Goal: Use online tool/utility

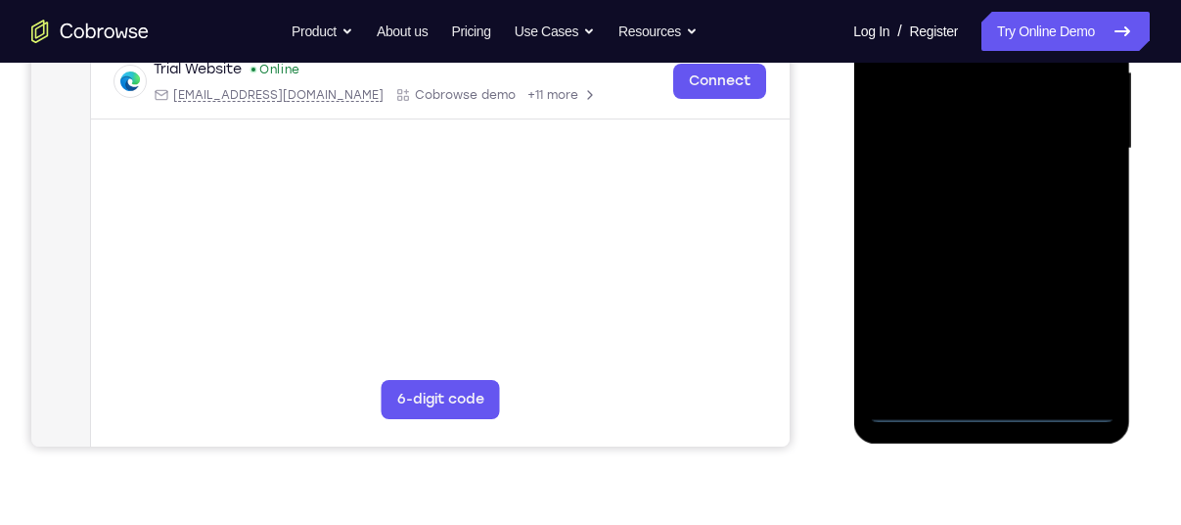
scroll to position [466, 0]
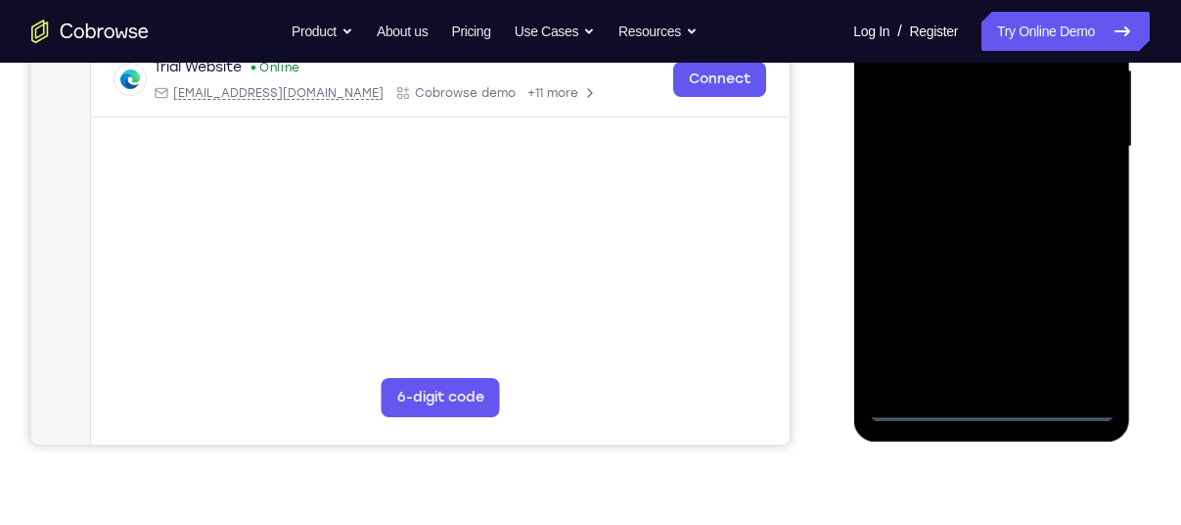
click at [999, 407] on div at bounding box center [991, 147] width 247 height 548
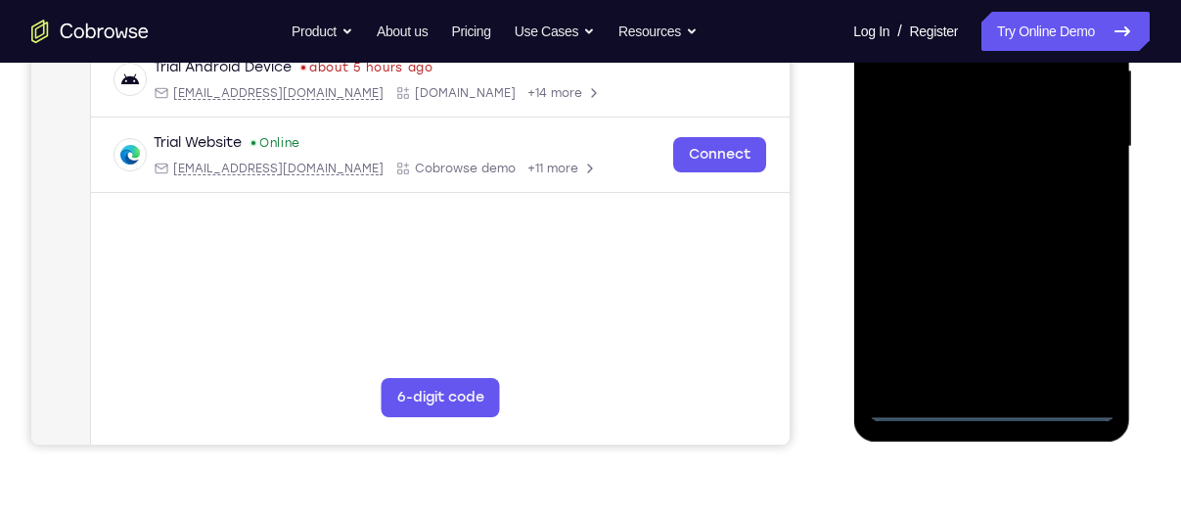
click at [1076, 320] on div at bounding box center [991, 147] width 247 height 548
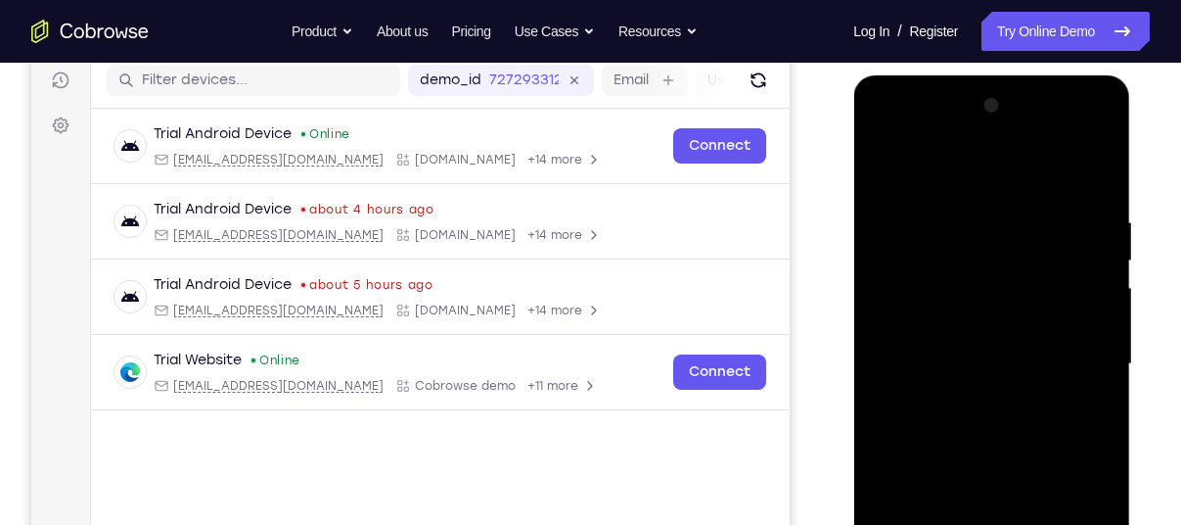
scroll to position [251, 0]
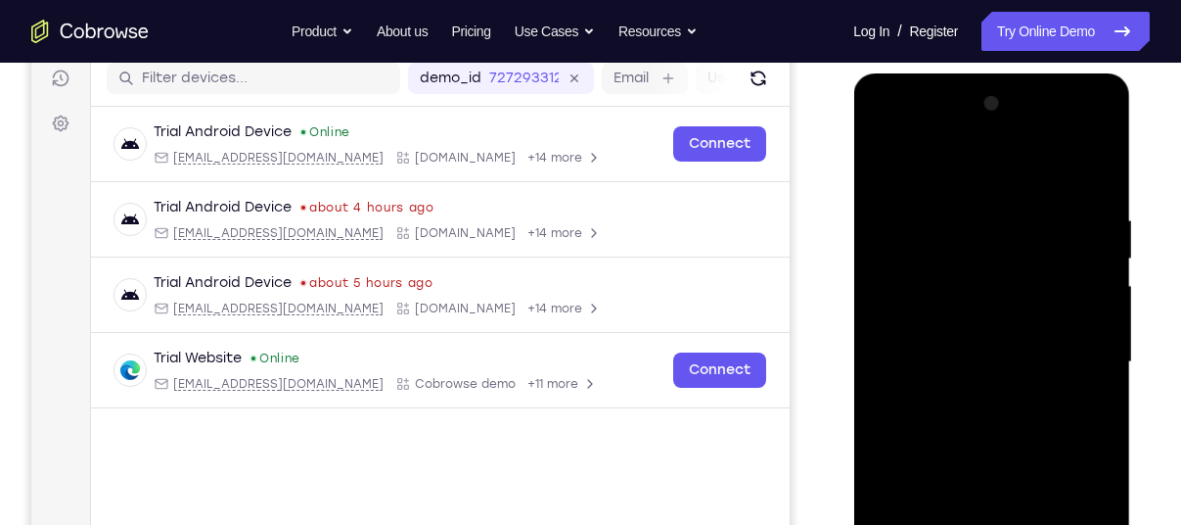
click at [940, 160] on div at bounding box center [991, 362] width 247 height 548
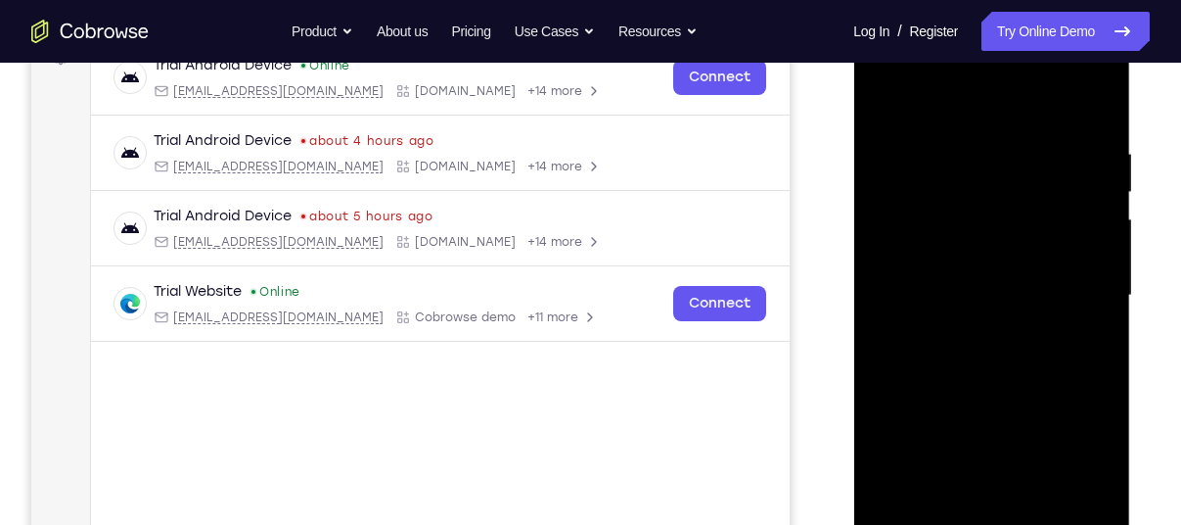
scroll to position [323, 0]
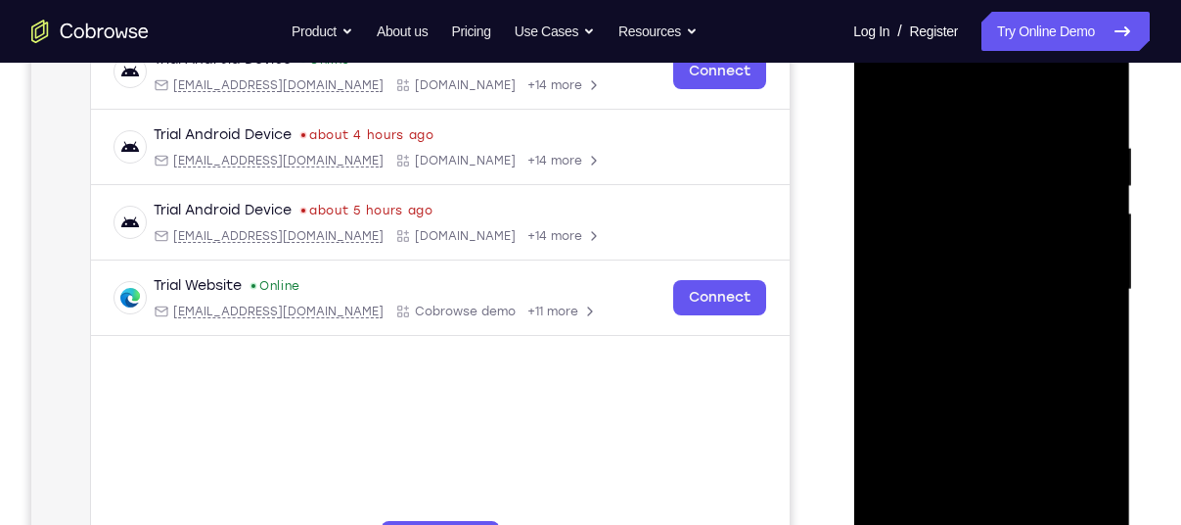
click at [931, 224] on div at bounding box center [991, 290] width 247 height 548
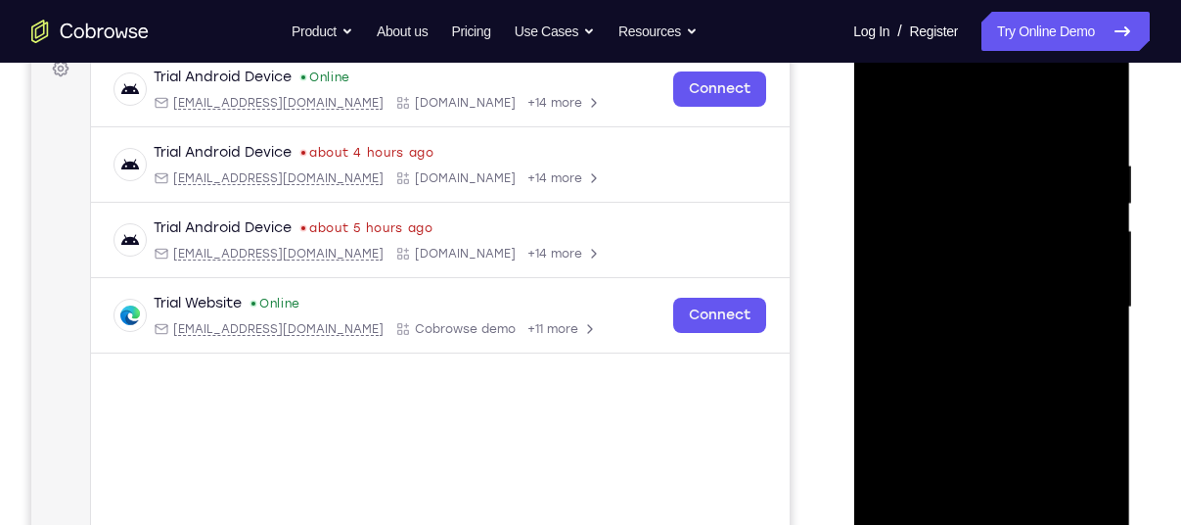
scroll to position [305, 0]
click at [962, 308] on div at bounding box center [991, 307] width 247 height 548
click at [947, 240] on div at bounding box center [991, 307] width 247 height 548
click at [930, 282] on div at bounding box center [991, 307] width 247 height 548
click at [940, 326] on div at bounding box center [991, 307] width 247 height 548
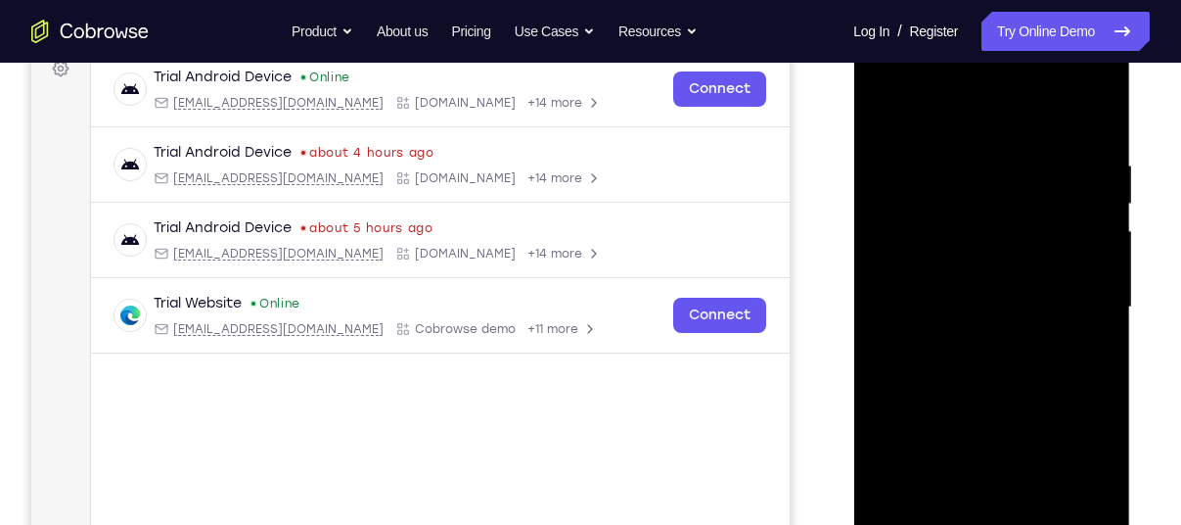
click at [985, 352] on div at bounding box center [991, 307] width 247 height 548
click at [995, 326] on div at bounding box center [991, 307] width 247 height 548
click at [959, 424] on div at bounding box center [991, 307] width 247 height 548
click at [950, 257] on div at bounding box center [991, 307] width 247 height 548
drag, startPoint x: 960, startPoint y: 306, endPoint x: 942, endPoint y: 234, distance: 74.5
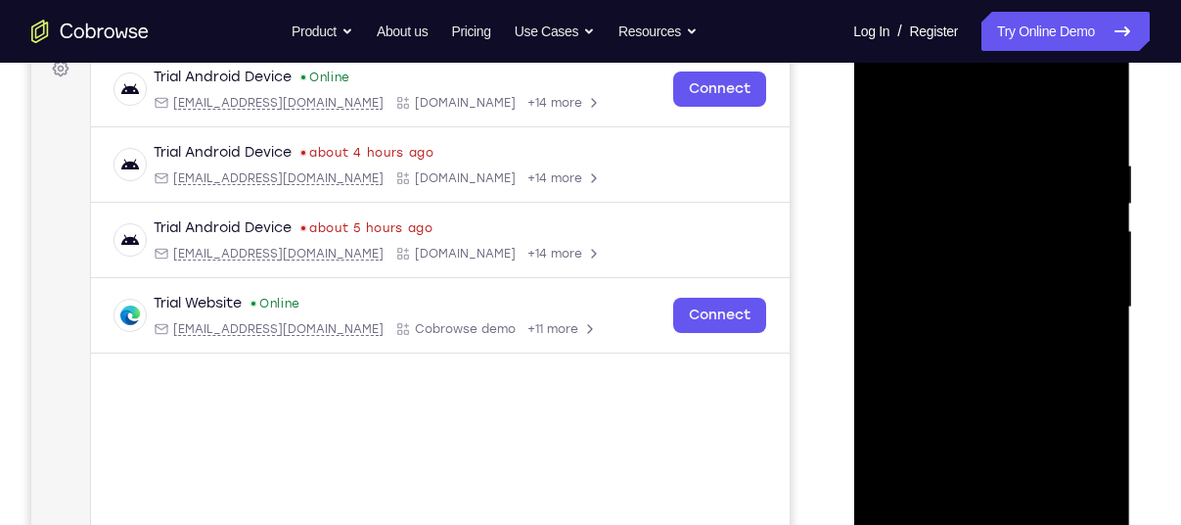
click at [942, 234] on div at bounding box center [991, 307] width 247 height 548
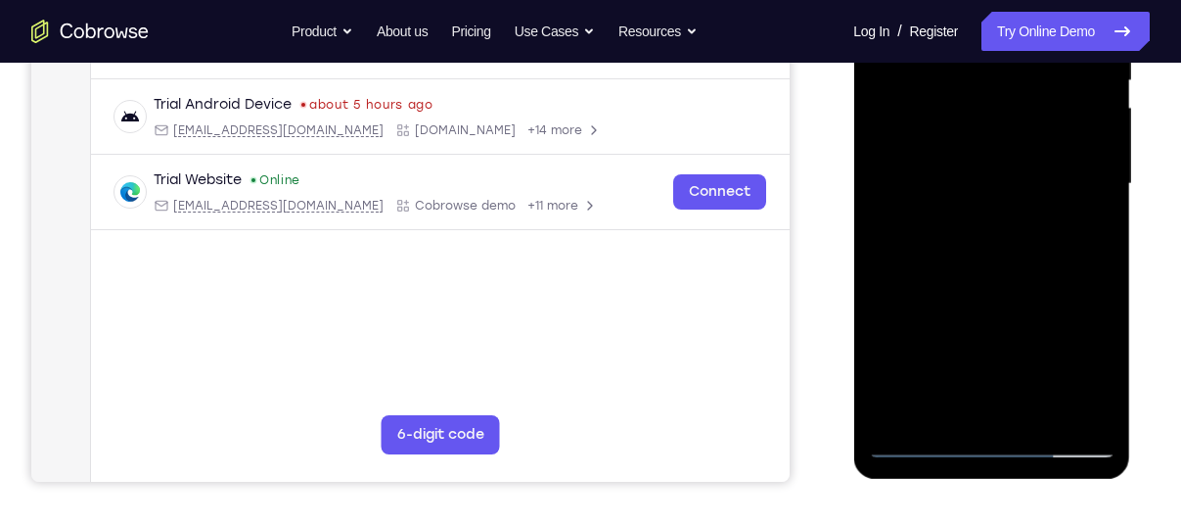
scroll to position [435, 0]
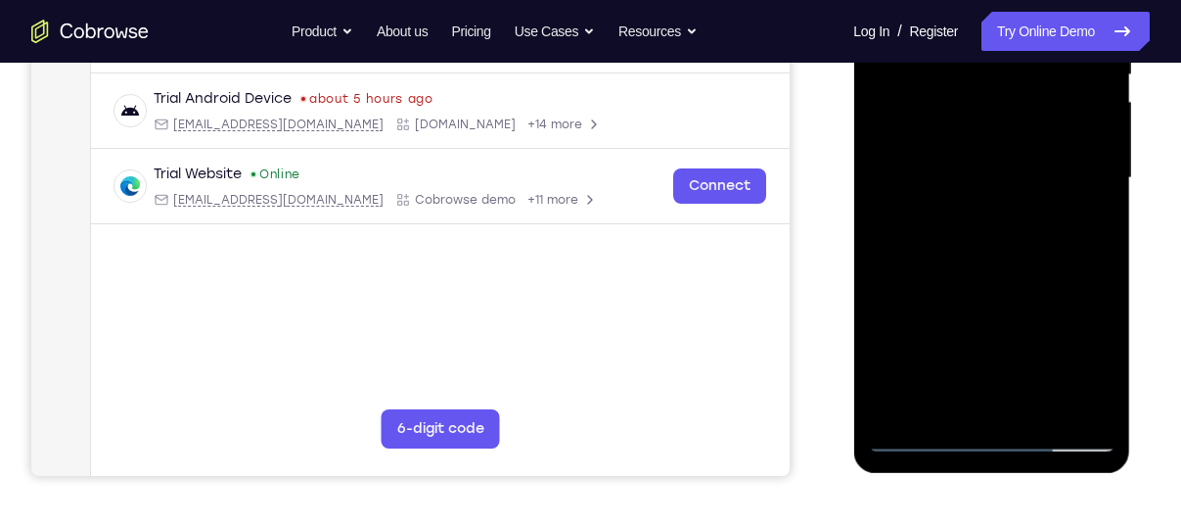
drag, startPoint x: 942, startPoint y: 367, endPoint x: 939, endPoint y: 306, distance: 60.8
click at [939, 306] on div at bounding box center [991, 178] width 247 height 548
click at [952, 396] on div at bounding box center [991, 178] width 247 height 548
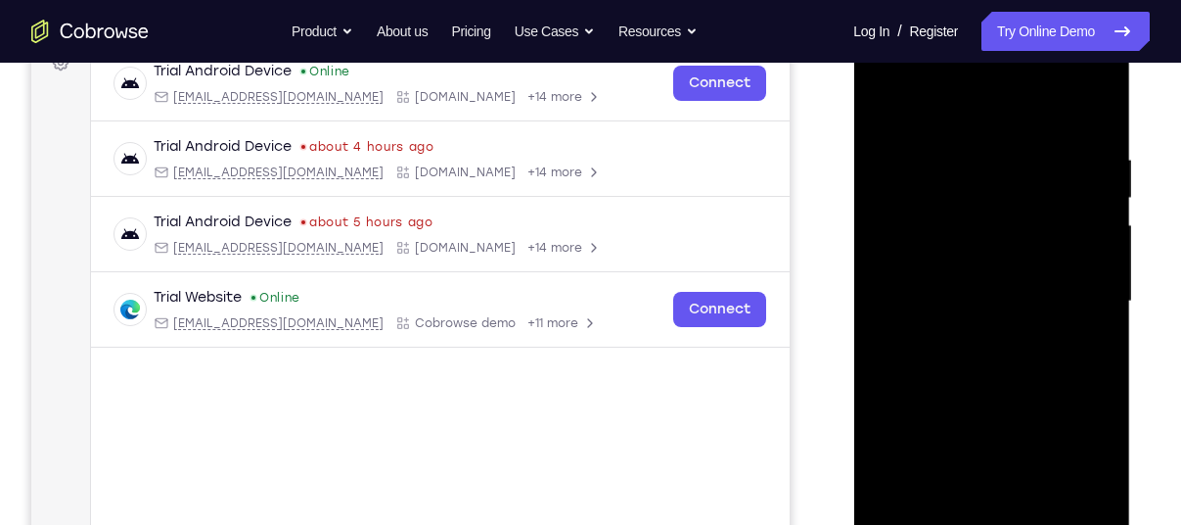
scroll to position [309, 0]
click at [938, 289] on div at bounding box center [991, 303] width 247 height 548
click at [974, 350] on div at bounding box center [991, 303] width 247 height 548
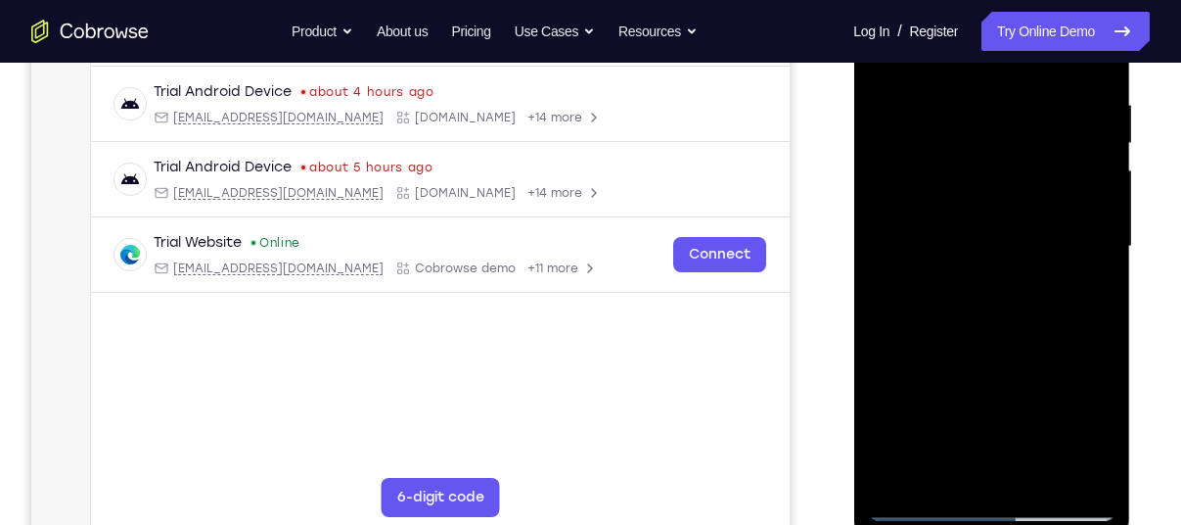
scroll to position [370, 0]
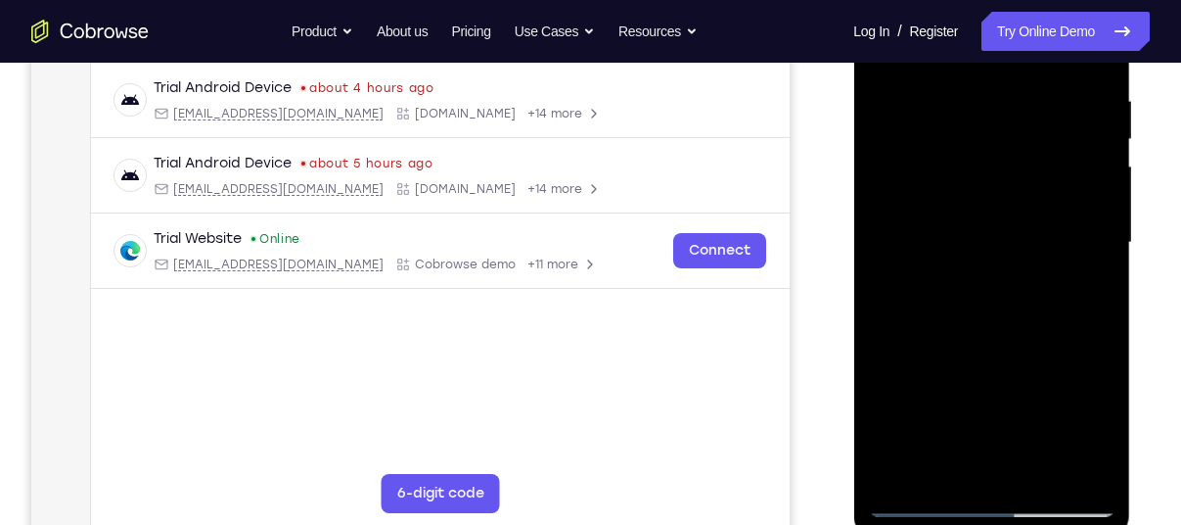
click at [972, 453] on div at bounding box center [991, 243] width 247 height 548
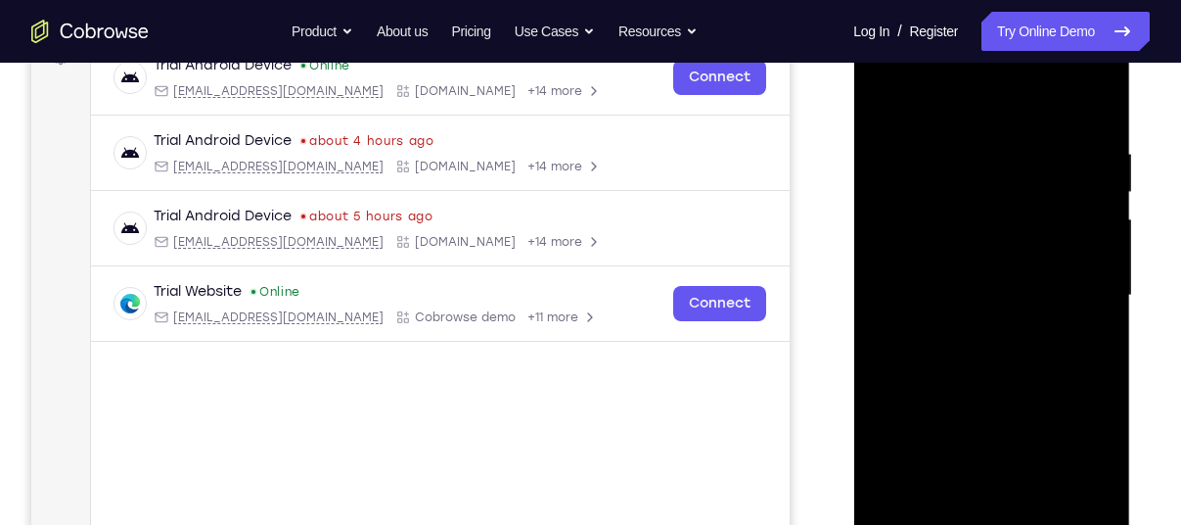
scroll to position [315, 0]
drag, startPoint x: 1009, startPoint y: 383, endPoint x: 1004, endPoint y: 238, distance: 144.9
click at [1004, 238] on div at bounding box center [991, 297] width 247 height 548
drag, startPoint x: 984, startPoint y: 426, endPoint x: 1003, endPoint y: 321, distance: 106.5
click at [1003, 321] on div at bounding box center [991, 297] width 247 height 548
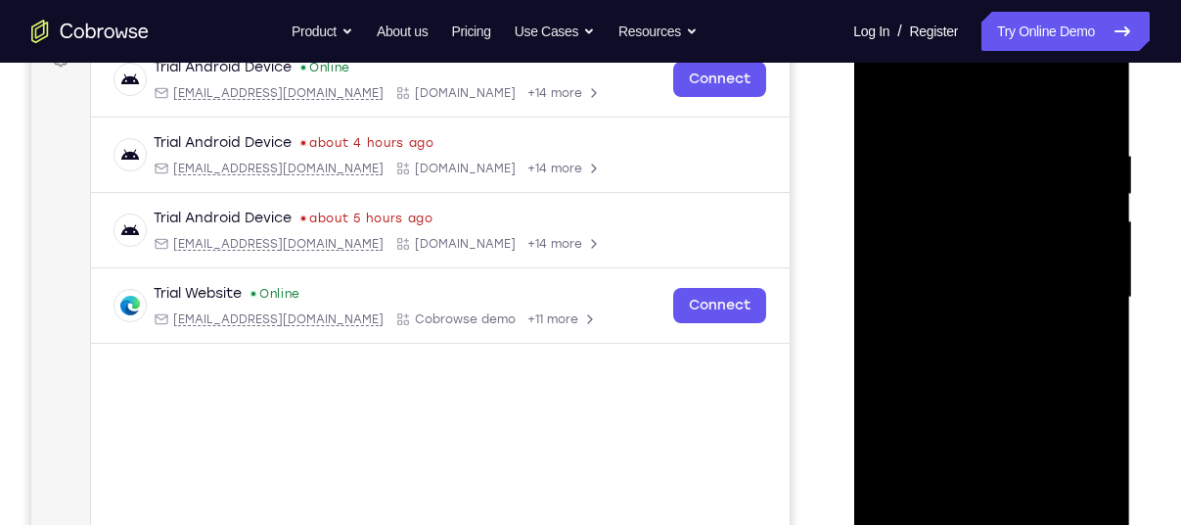
drag, startPoint x: 1010, startPoint y: 402, endPoint x: 1027, endPoint y: 177, distance: 225.7
click at [1027, 177] on div at bounding box center [991, 297] width 247 height 548
click at [982, 310] on div at bounding box center [991, 297] width 247 height 548
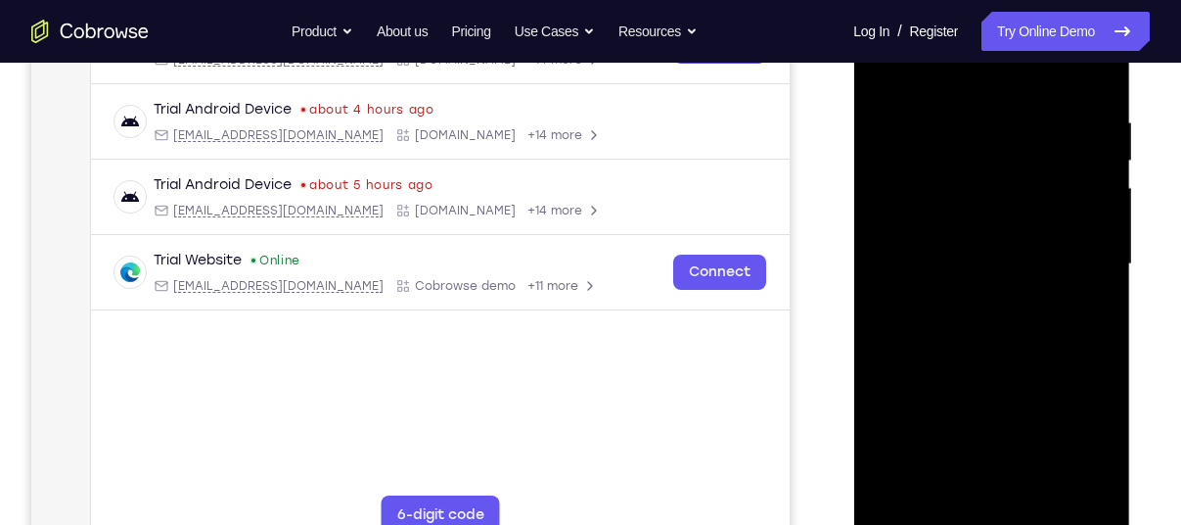
scroll to position [348, 0]
drag, startPoint x: 985, startPoint y: 383, endPoint x: 979, endPoint y: 241, distance: 142.1
click at [979, 241] on div at bounding box center [991, 264] width 247 height 548
drag, startPoint x: 997, startPoint y: 342, endPoint x: 1008, endPoint y: 154, distance: 188.2
click at [1008, 154] on div at bounding box center [991, 264] width 247 height 548
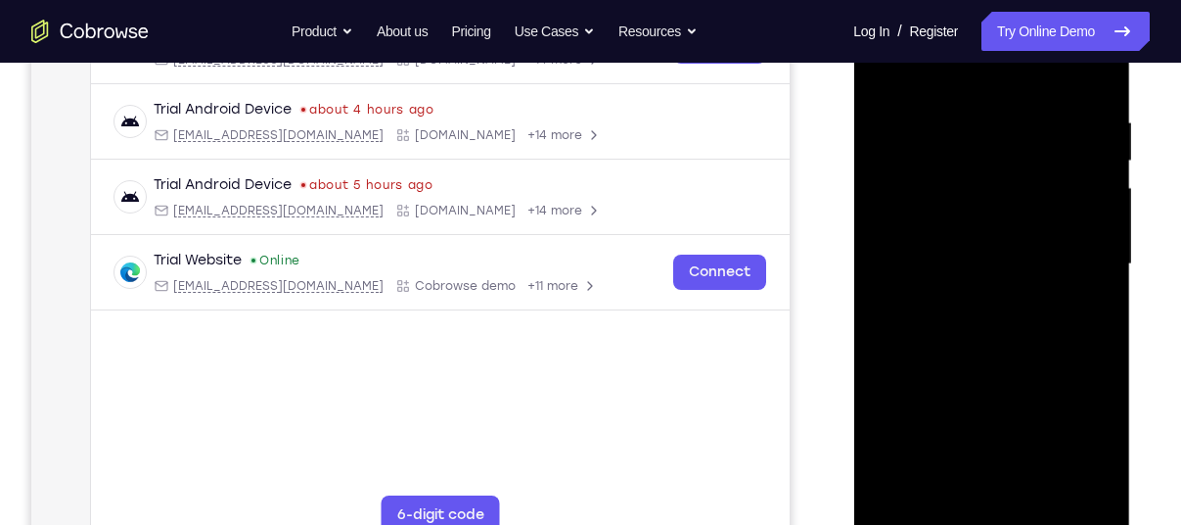
drag, startPoint x: 980, startPoint y: 390, endPoint x: 989, endPoint y: 243, distance: 148.1
click at [989, 243] on div at bounding box center [991, 264] width 247 height 548
drag, startPoint x: 965, startPoint y: 416, endPoint x: 987, endPoint y: 146, distance: 271.0
click at [987, 146] on div at bounding box center [991, 264] width 247 height 548
drag, startPoint x: 983, startPoint y: 375, endPoint x: 966, endPoint y: 153, distance: 222.8
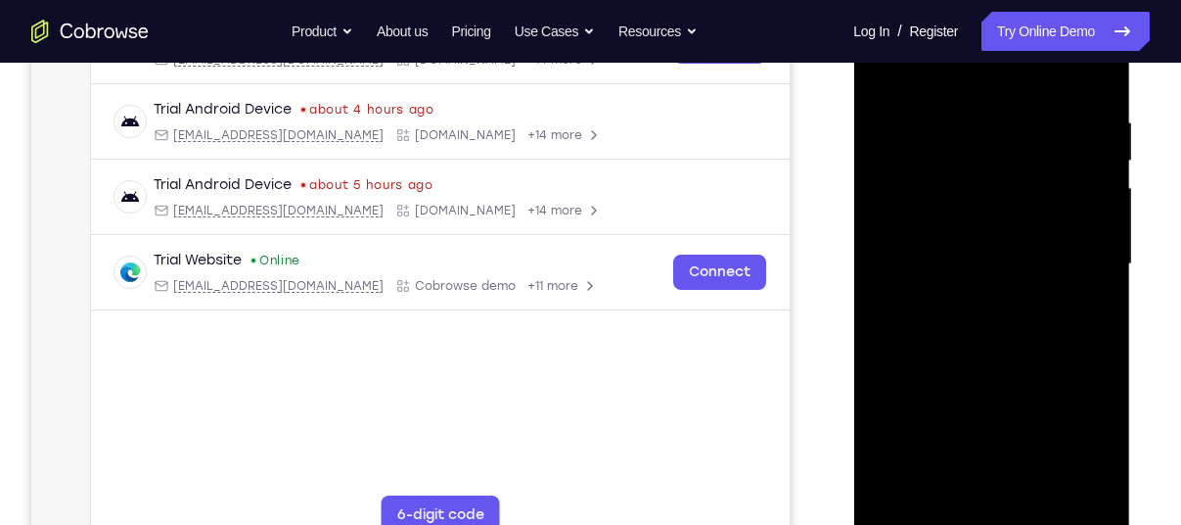
click at [966, 153] on div at bounding box center [991, 264] width 247 height 548
drag, startPoint x: 943, startPoint y: 344, endPoint x: 1001, endPoint y: 44, distance: 305.9
click at [1001, 44] on div at bounding box center [991, 264] width 247 height 548
drag, startPoint x: 961, startPoint y: 415, endPoint x: 982, endPoint y: 92, distance: 323.6
click at [982, 92] on div at bounding box center [991, 264] width 247 height 548
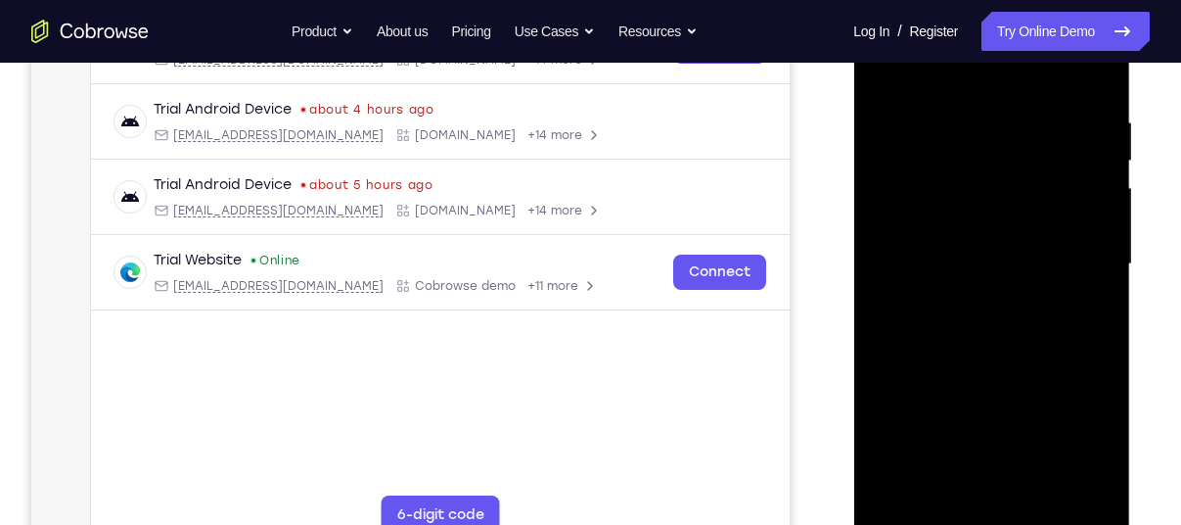
drag, startPoint x: 983, startPoint y: 393, endPoint x: 950, endPoint y: 107, distance: 288.6
click at [950, 107] on div at bounding box center [991, 264] width 247 height 548
drag, startPoint x: 980, startPoint y: 455, endPoint x: 975, endPoint y: 261, distance: 193.8
click at [975, 261] on div at bounding box center [991, 264] width 247 height 548
drag, startPoint x: 968, startPoint y: 407, endPoint x: 979, endPoint y: 167, distance: 240.0
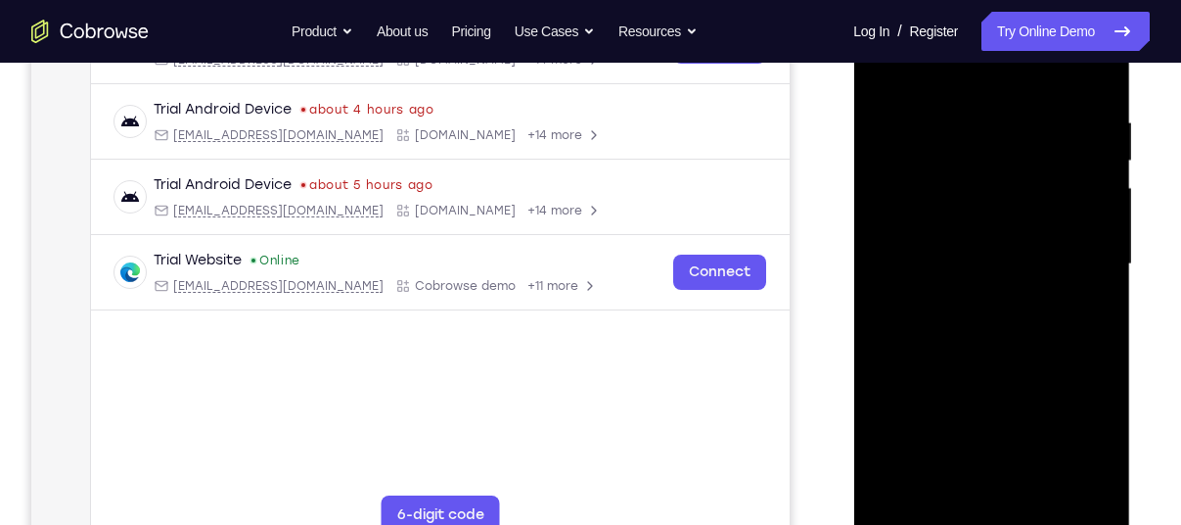
click at [979, 167] on div at bounding box center [991, 264] width 247 height 548
drag, startPoint x: 999, startPoint y: 432, endPoint x: 993, endPoint y: 173, distance: 258.4
click at [993, 173] on div at bounding box center [991, 264] width 247 height 548
drag, startPoint x: 999, startPoint y: 404, endPoint x: 995, endPoint y: 214, distance: 189.9
click at [995, 214] on div at bounding box center [991, 264] width 247 height 548
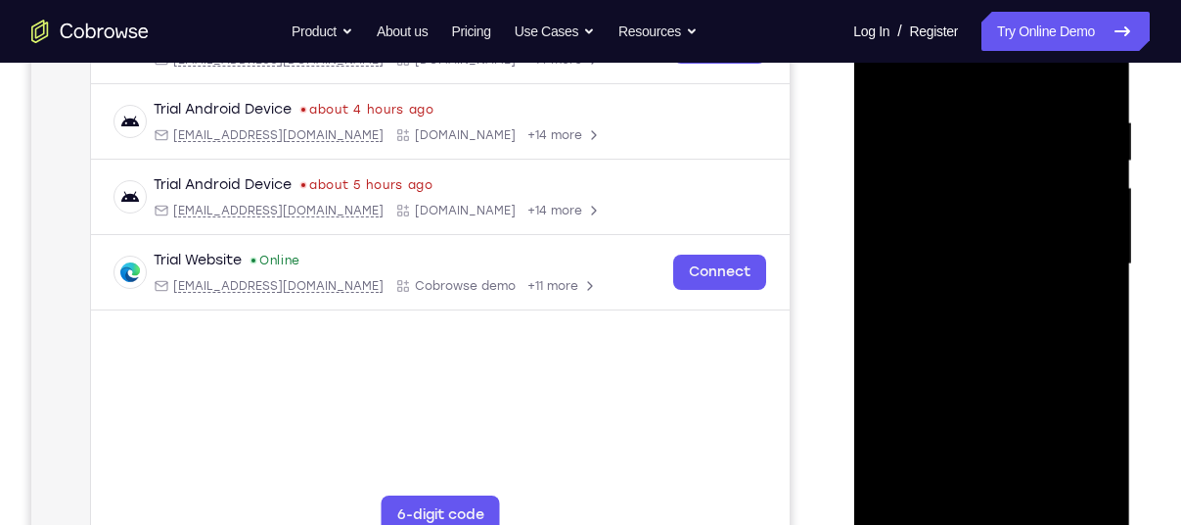
drag, startPoint x: 955, startPoint y: 392, endPoint x: 948, endPoint y: 179, distance: 213.5
click at [948, 179] on div at bounding box center [991, 264] width 247 height 548
drag, startPoint x: 948, startPoint y: 382, endPoint x: 926, endPoint y: 161, distance: 221.3
click at [926, 161] on div at bounding box center [991, 264] width 247 height 548
drag, startPoint x: 966, startPoint y: 395, endPoint x: 956, endPoint y: 204, distance: 192.1
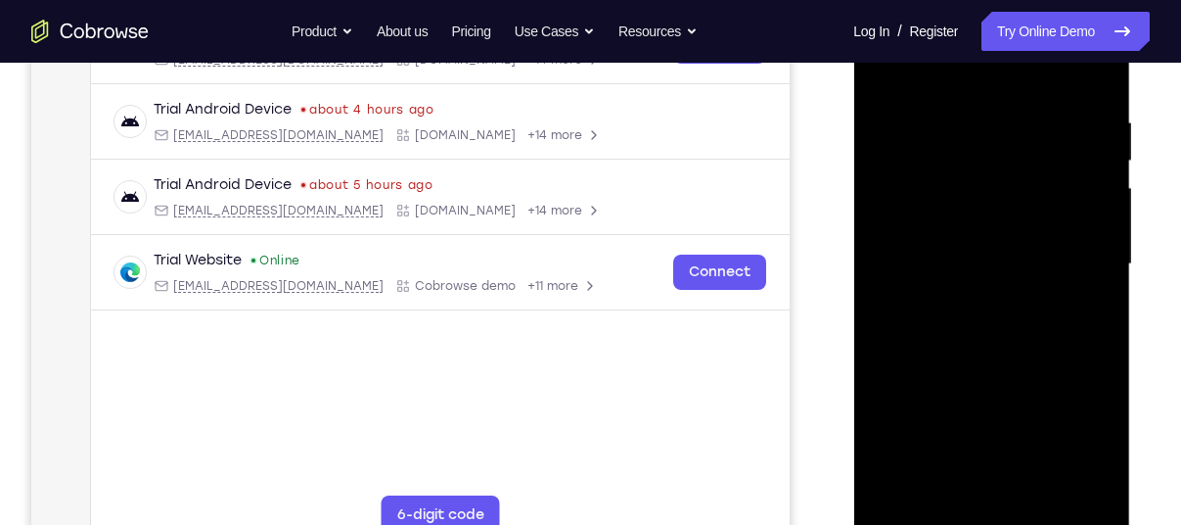
click at [956, 204] on div at bounding box center [991, 264] width 247 height 548
drag, startPoint x: 949, startPoint y: 395, endPoint x: 966, endPoint y: 222, distance: 174.0
click at [966, 222] on div at bounding box center [991, 264] width 247 height 548
drag, startPoint x: 955, startPoint y: 395, endPoint x: 955, endPoint y: 128, distance: 267.2
click at [955, 128] on div at bounding box center [991, 264] width 247 height 548
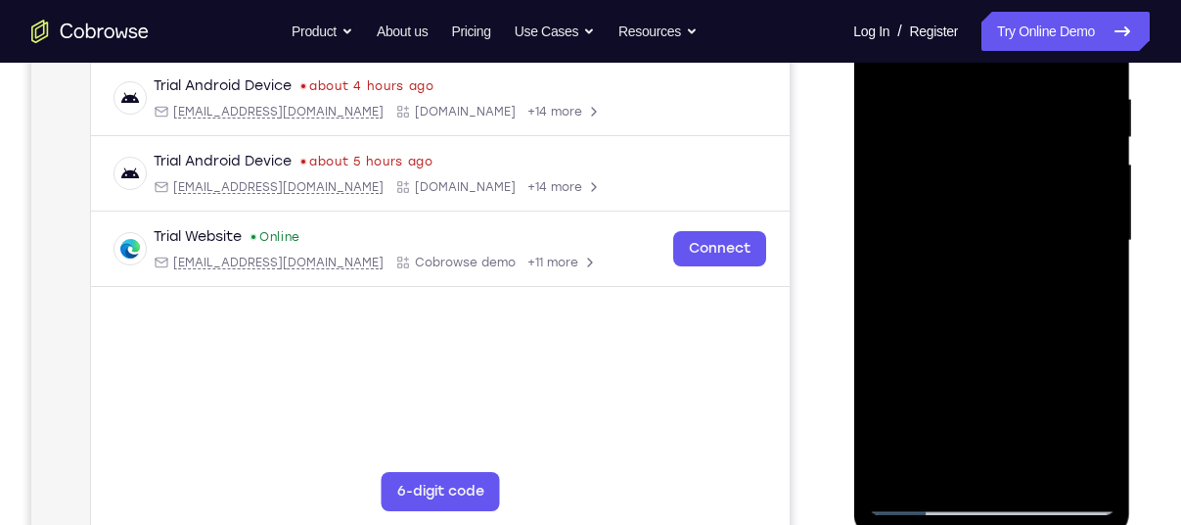
scroll to position [374, 0]
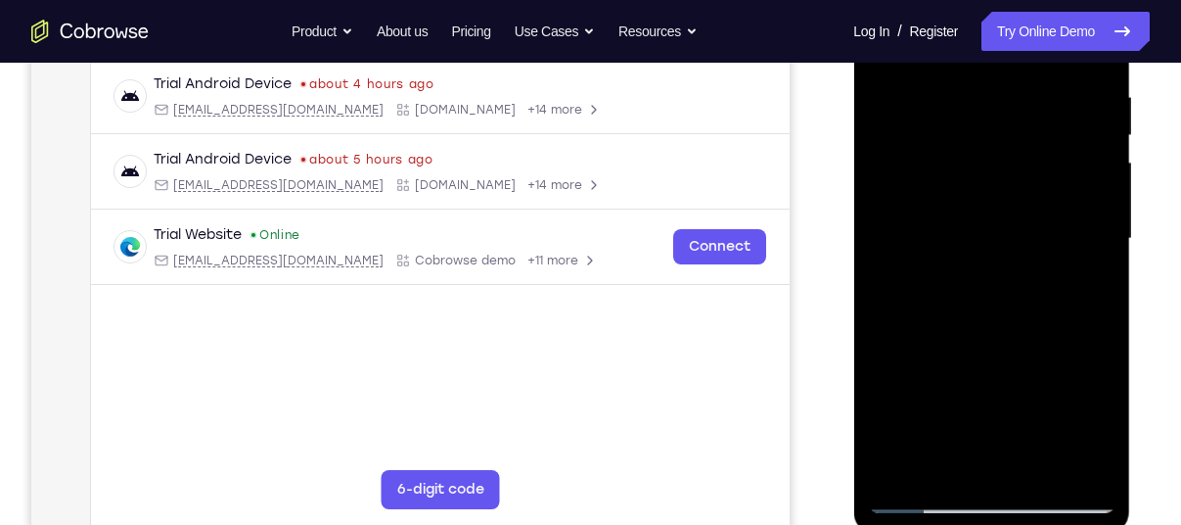
drag, startPoint x: 1005, startPoint y: 387, endPoint x: 999, endPoint y: 252, distance: 135.2
click at [999, 252] on div at bounding box center [991, 239] width 247 height 548
drag, startPoint x: 980, startPoint y: 385, endPoint x: 964, endPoint y: 137, distance: 248.1
click at [964, 137] on div at bounding box center [991, 239] width 247 height 548
drag, startPoint x: 989, startPoint y: 330, endPoint x: 976, endPoint y: 49, distance: 281.2
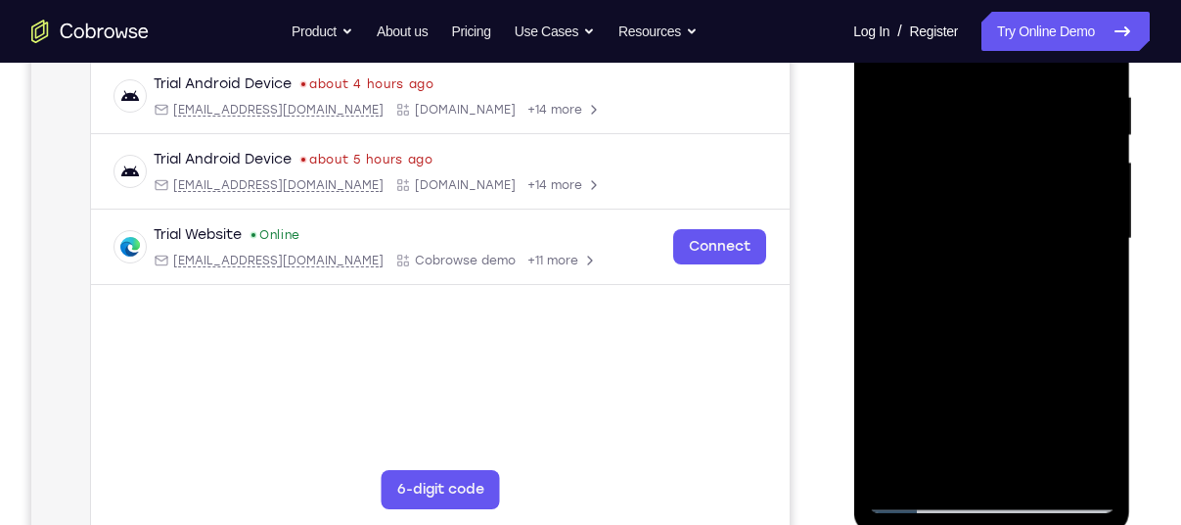
click at [976, 49] on div at bounding box center [991, 239] width 247 height 548
drag, startPoint x: 948, startPoint y: 385, endPoint x: 925, endPoint y: 171, distance: 214.6
click at [925, 171] on div at bounding box center [991, 239] width 247 height 548
drag, startPoint x: 961, startPoint y: 317, endPoint x: 1007, endPoint y: -21, distance: 340.7
click at [1007, 0] on div at bounding box center [991, 239] width 247 height 548
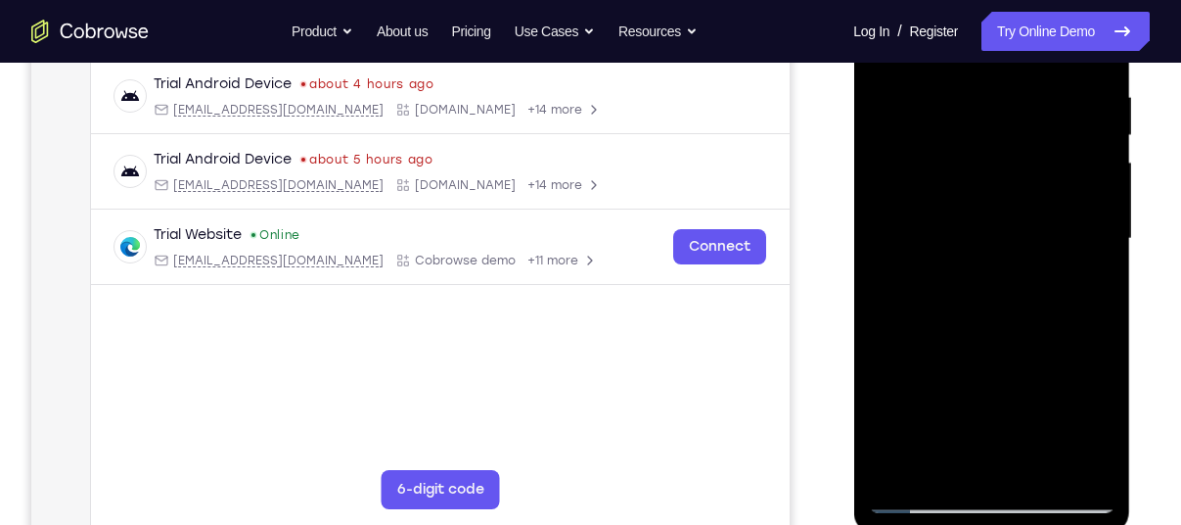
drag, startPoint x: 961, startPoint y: 326, endPoint x: 964, endPoint y: 113, distance: 213.4
click at [964, 113] on div at bounding box center [991, 239] width 247 height 548
drag, startPoint x: 973, startPoint y: 400, endPoint x: 970, endPoint y: 81, distance: 319.0
click at [970, 81] on div at bounding box center [991, 239] width 247 height 548
drag, startPoint x: 961, startPoint y: 366, endPoint x: 975, endPoint y: 27, distance: 338.9
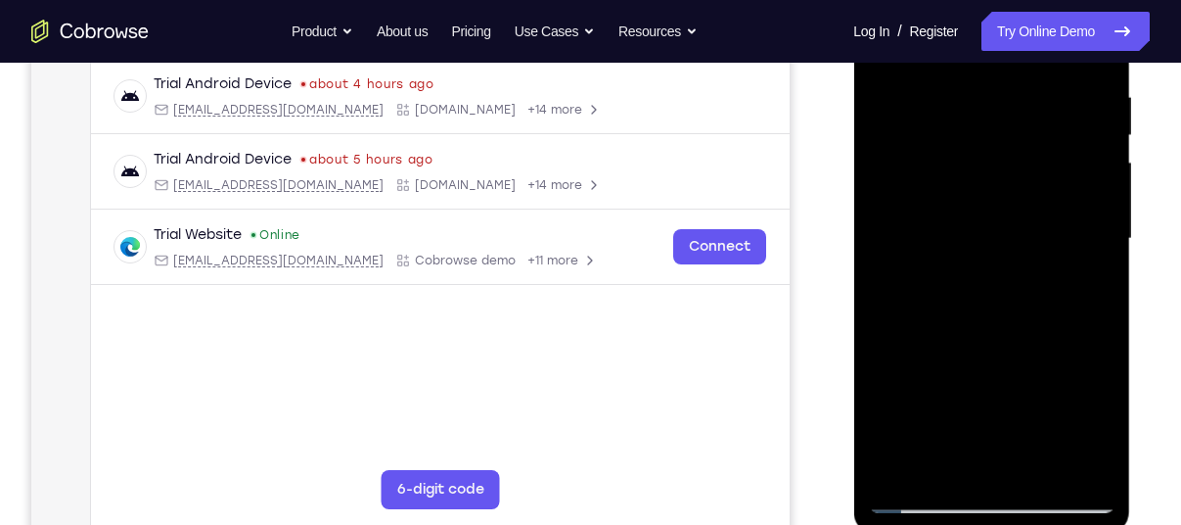
click at [975, 27] on div at bounding box center [991, 239] width 247 height 548
drag, startPoint x: 990, startPoint y: 379, endPoint x: 969, endPoint y: 123, distance: 256.3
click at [969, 123] on div at bounding box center [991, 239] width 247 height 548
drag, startPoint x: 970, startPoint y: 396, endPoint x: 964, endPoint y: 136, distance: 260.4
click at [964, 136] on div at bounding box center [991, 239] width 247 height 548
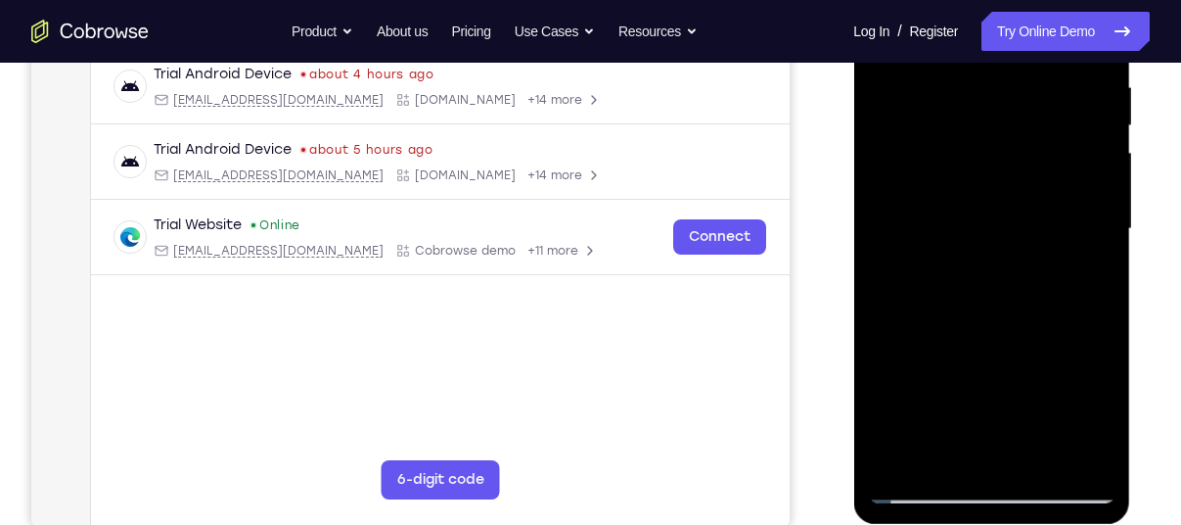
scroll to position [384, 0]
drag, startPoint x: 976, startPoint y: 381, endPoint x: 976, endPoint y: -7, distance: 387.5
click at [976, 0] on div at bounding box center [991, 229] width 247 height 548
drag, startPoint x: 994, startPoint y: 409, endPoint x: 990, endPoint y: 191, distance: 218.3
click at [990, 191] on div at bounding box center [991, 229] width 247 height 548
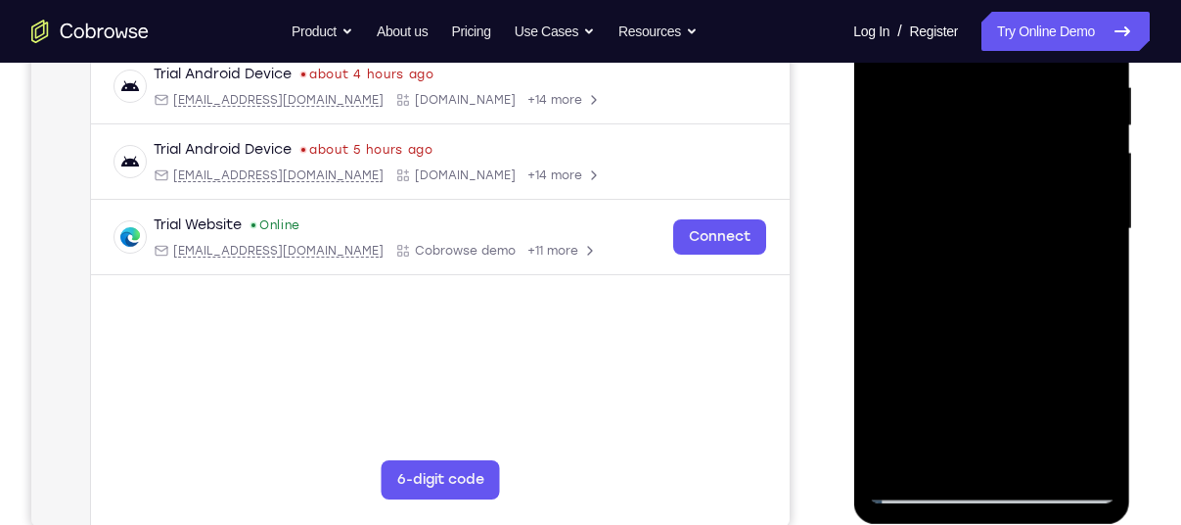
drag, startPoint x: 999, startPoint y: 394, endPoint x: 978, endPoint y: 154, distance: 241.7
click at [978, 154] on div at bounding box center [991, 229] width 247 height 548
drag, startPoint x: 995, startPoint y: 397, endPoint x: 976, endPoint y: 136, distance: 262.0
click at [976, 136] on div at bounding box center [991, 229] width 247 height 548
drag, startPoint x: 971, startPoint y: 355, endPoint x: 980, endPoint y: 132, distance: 223.3
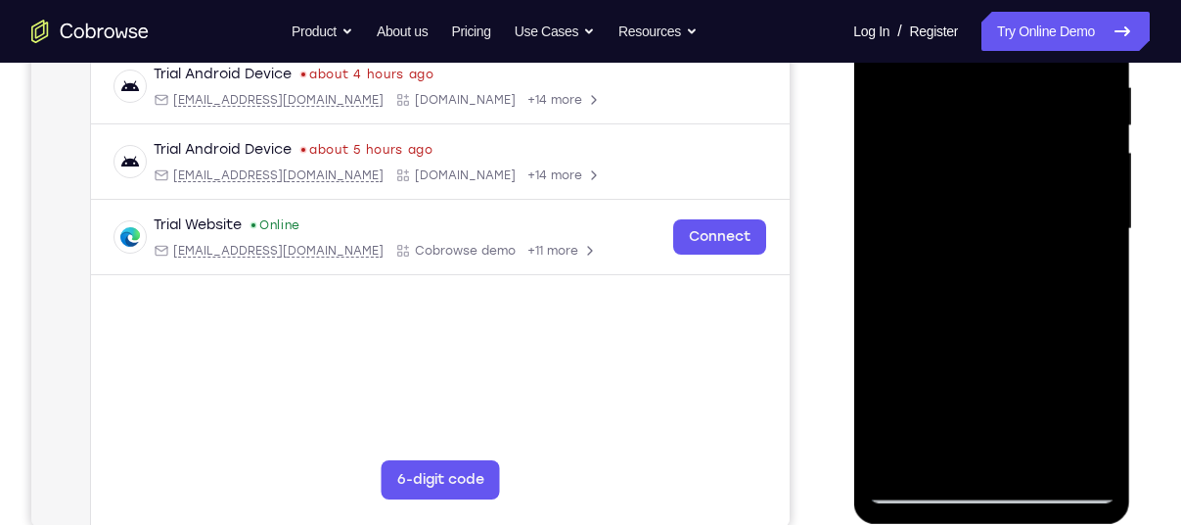
click at [980, 132] on div at bounding box center [991, 229] width 247 height 548
drag, startPoint x: 1012, startPoint y: 344, endPoint x: 973, endPoint y: 142, distance: 205.4
click at [973, 142] on div at bounding box center [991, 229] width 247 height 548
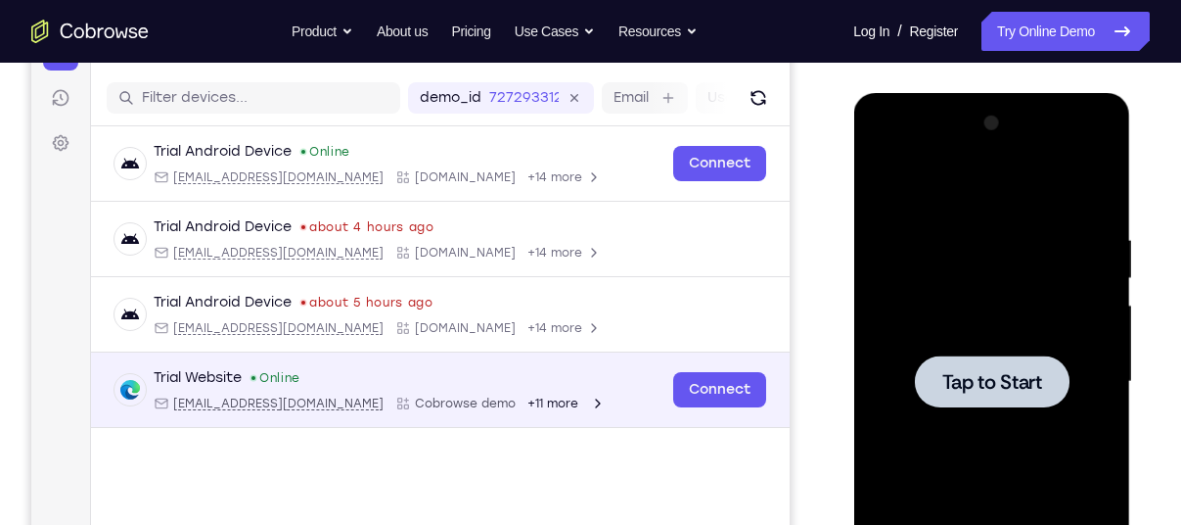
scroll to position [303, 0]
